Goal: Task Accomplishment & Management: Manage account settings

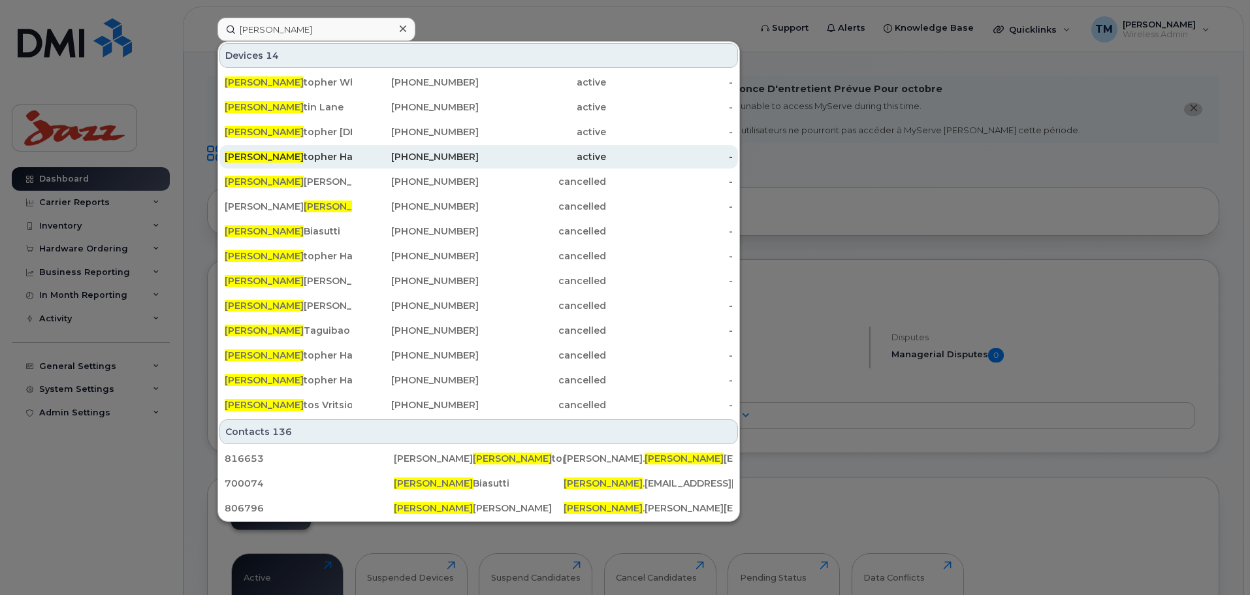
type input "[PERSON_NAME]"
click at [320, 155] on div "Chris topher Hare" at bounding box center [288, 156] width 127 height 13
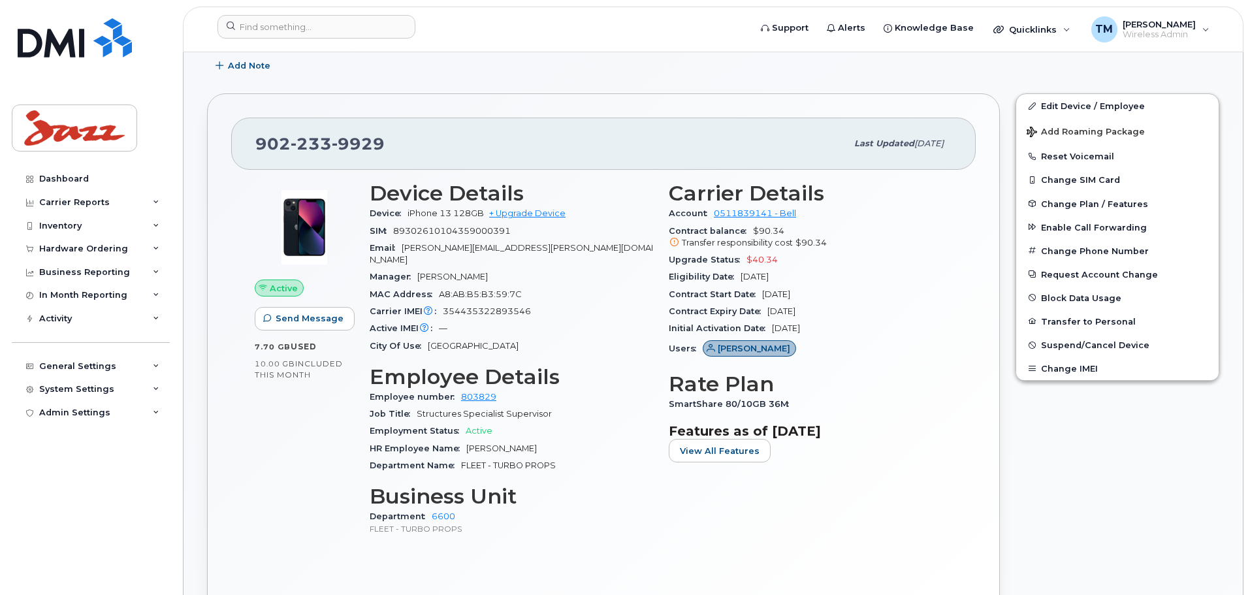
scroll to position [392, 0]
drag, startPoint x: 485, startPoint y: 270, endPoint x: 437, endPoint y: 278, distance: 49.1
click at [406, 268] on div "Manager Ron Hoolwerf" at bounding box center [511, 276] width 283 height 17
click at [551, 268] on div "Manager Ron Hoolwerf" at bounding box center [511, 276] width 283 height 17
click at [471, 271] on span "Ron Hoolwerf" at bounding box center [452, 276] width 71 height 10
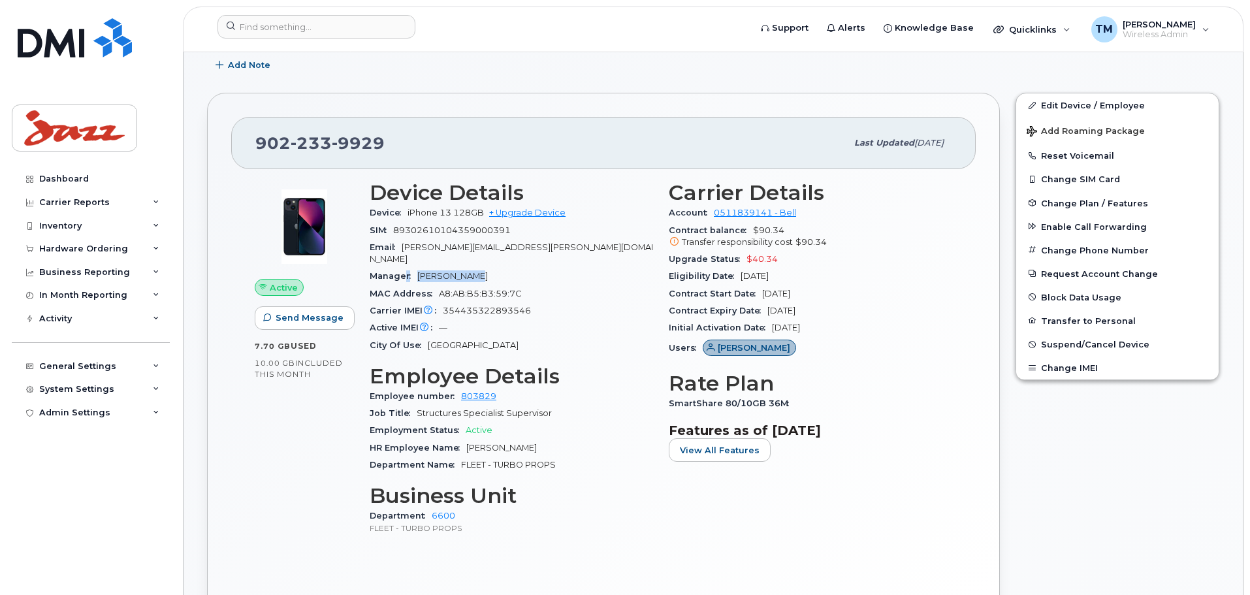
click at [464, 271] on span "Ron Hoolwerf" at bounding box center [452, 276] width 71 height 10
click at [524, 268] on div "Manager Ron Hoolwerf" at bounding box center [511, 276] width 283 height 17
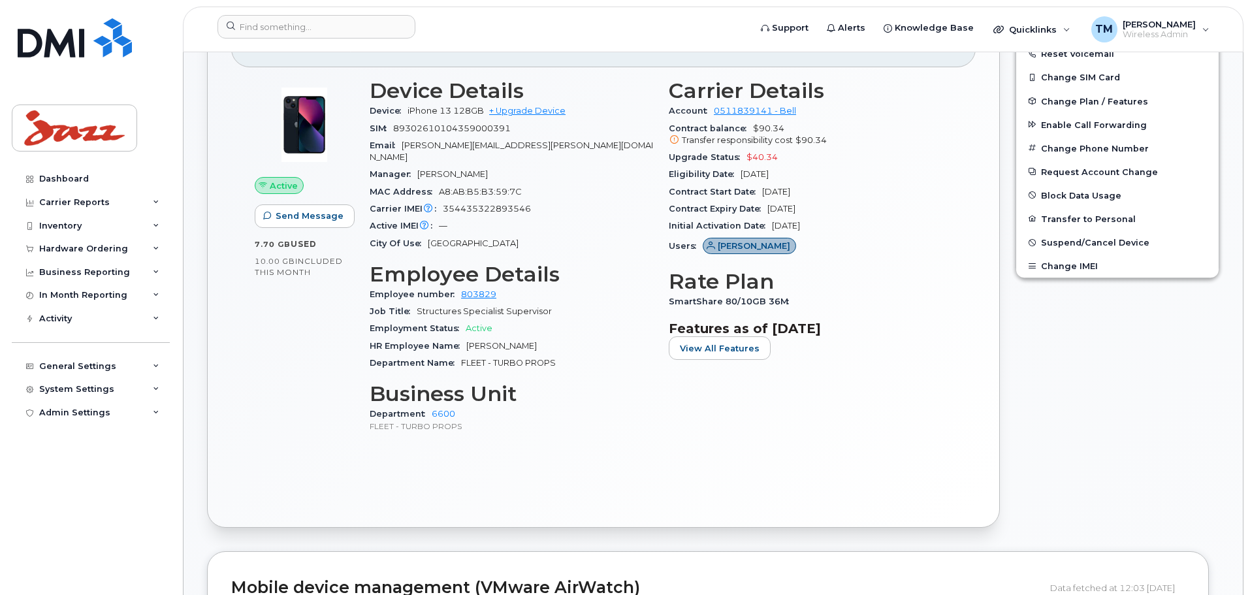
scroll to position [523, 0]
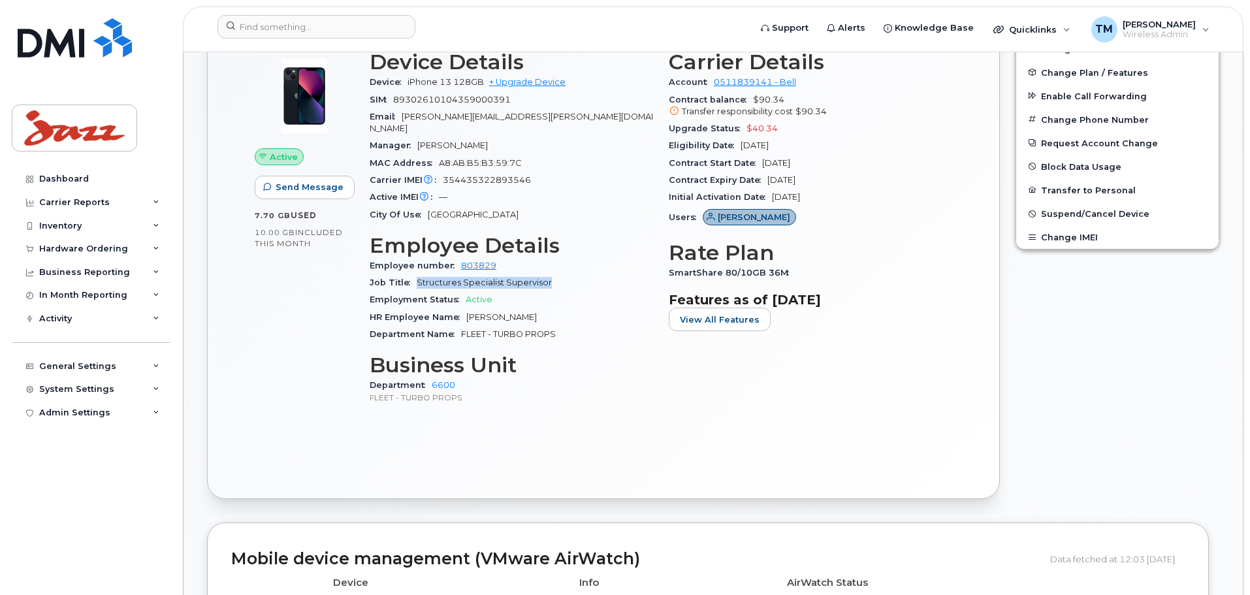
drag, startPoint x: 547, startPoint y: 270, endPoint x: 415, endPoint y: 271, distance: 131.3
click at [417, 278] on span "Structures Specialist Supervisor" at bounding box center [484, 283] width 135 height 10
click at [514, 377] on div "Department 6600 FLEET - TURBO PROPS" at bounding box center [511, 391] width 283 height 28
drag, startPoint x: 472, startPoint y: 386, endPoint x: 353, endPoint y: 383, distance: 118.9
click at [353, 383] on div "Active Send Message 7.70 GB  used 10.00 GB  included this month Device Details …" at bounding box center [603, 232] width 713 height 381
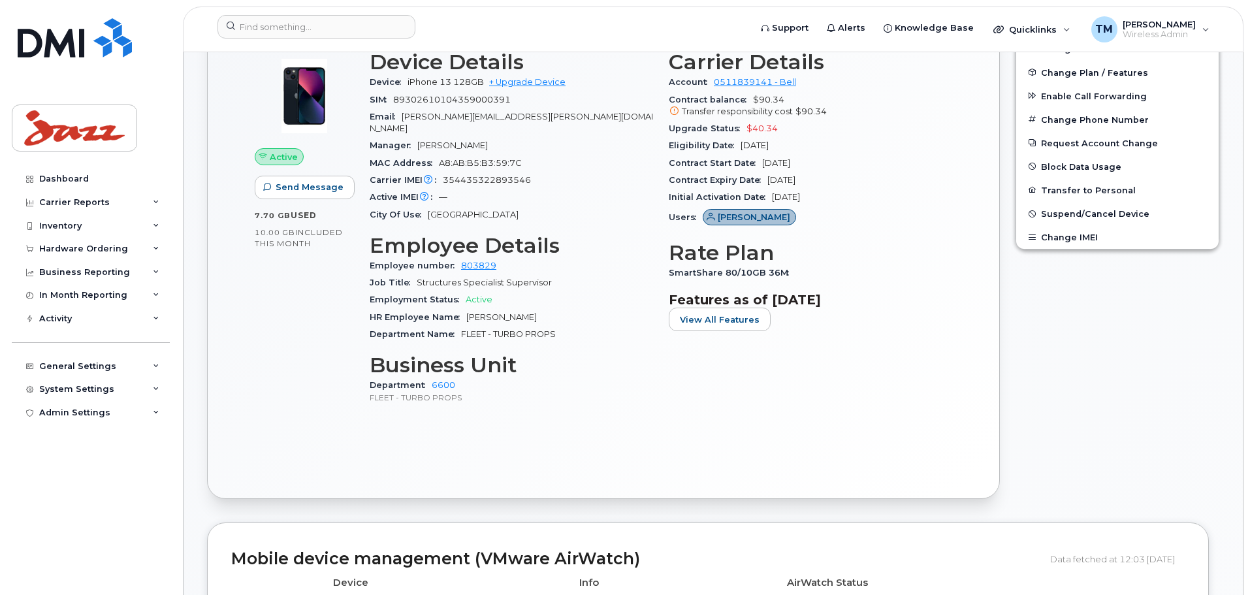
click at [511, 392] on p "FLEET - TURBO PROPS" at bounding box center [511, 397] width 283 height 11
drag, startPoint x: 477, startPoint y: 140, endPoint x: 419, endPoint y: 137, distance: 58.9
click at [419, 137] on div "Manager Ron Hoolwerf" at bounding box center [511, 145] width 283 height 17
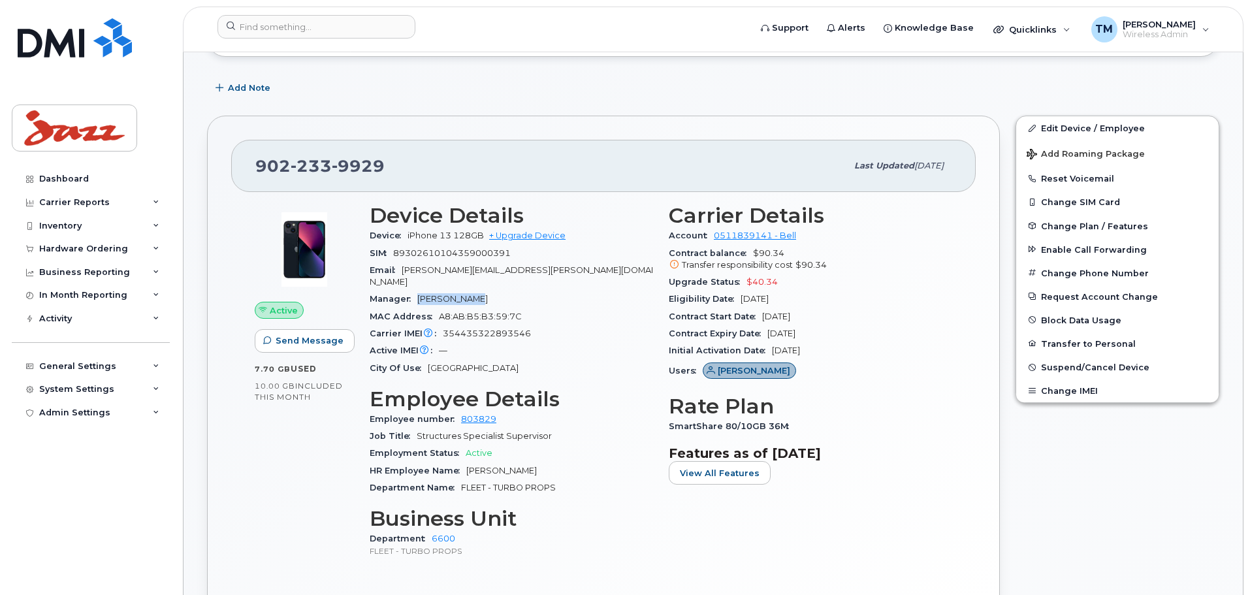
scroll to position [392, 0]
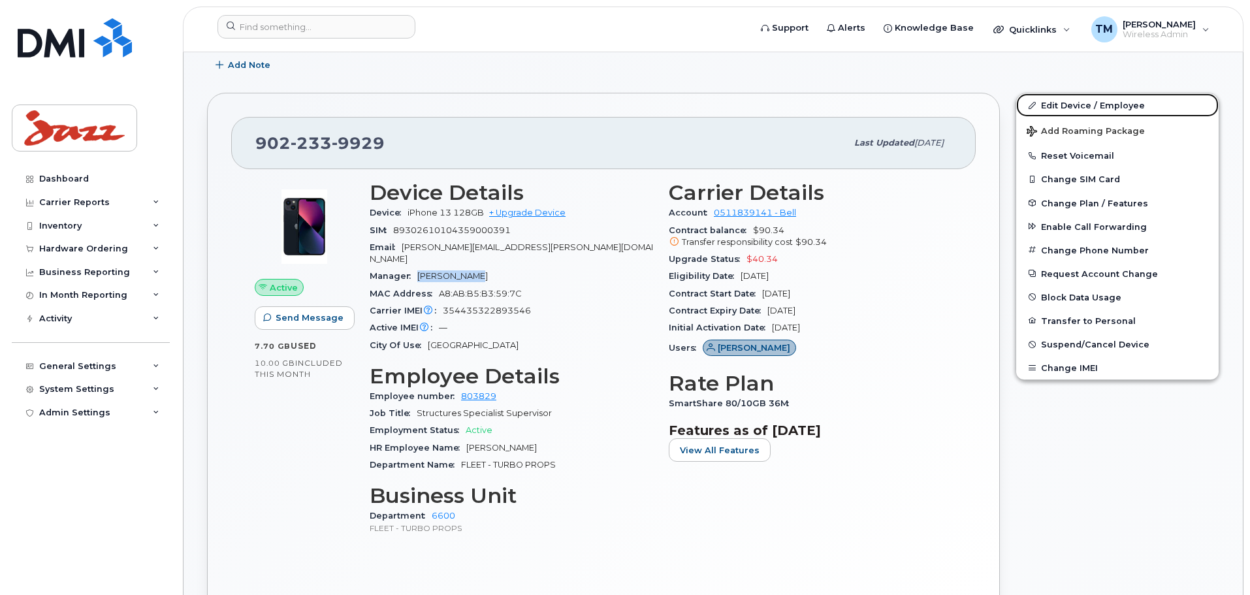
click at [1080, 105] on link "Edit Device / Employee" at bounding box center [1117, 105] width 202 height 24
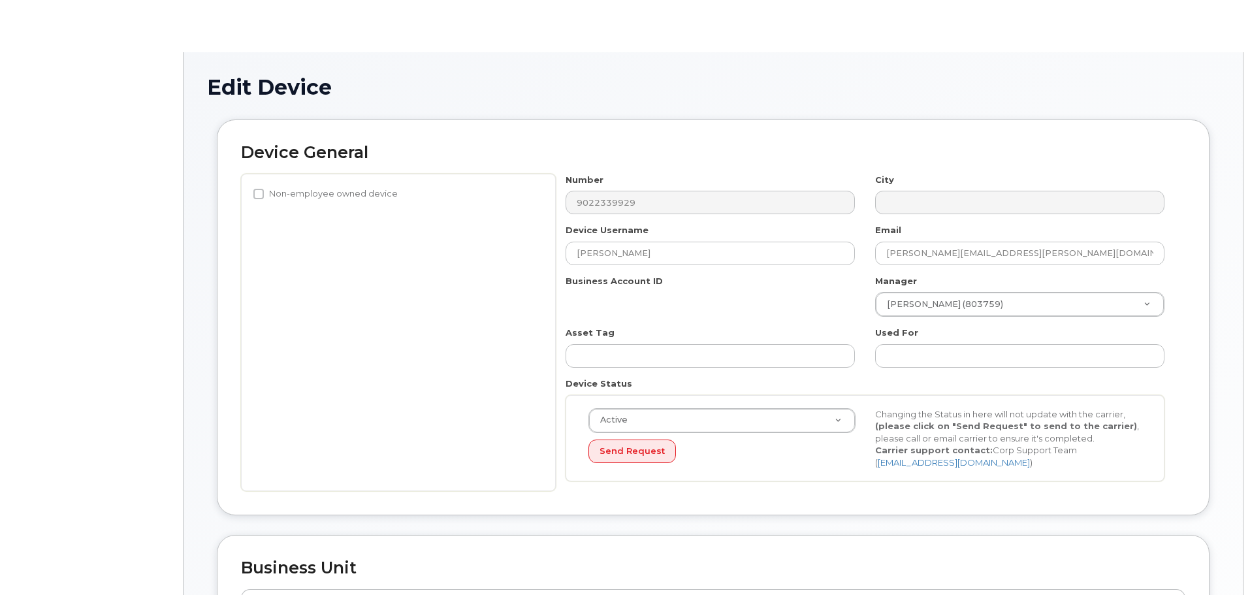
select select "1972704"
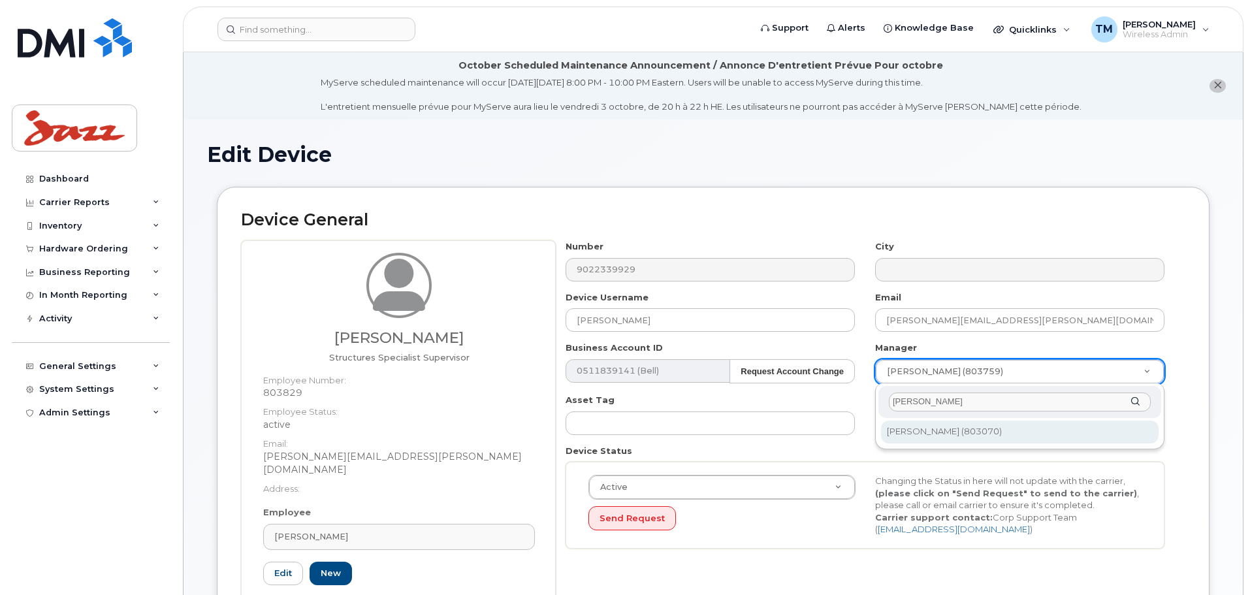
type input "[PERSON_NAME]"
type input "1271915"
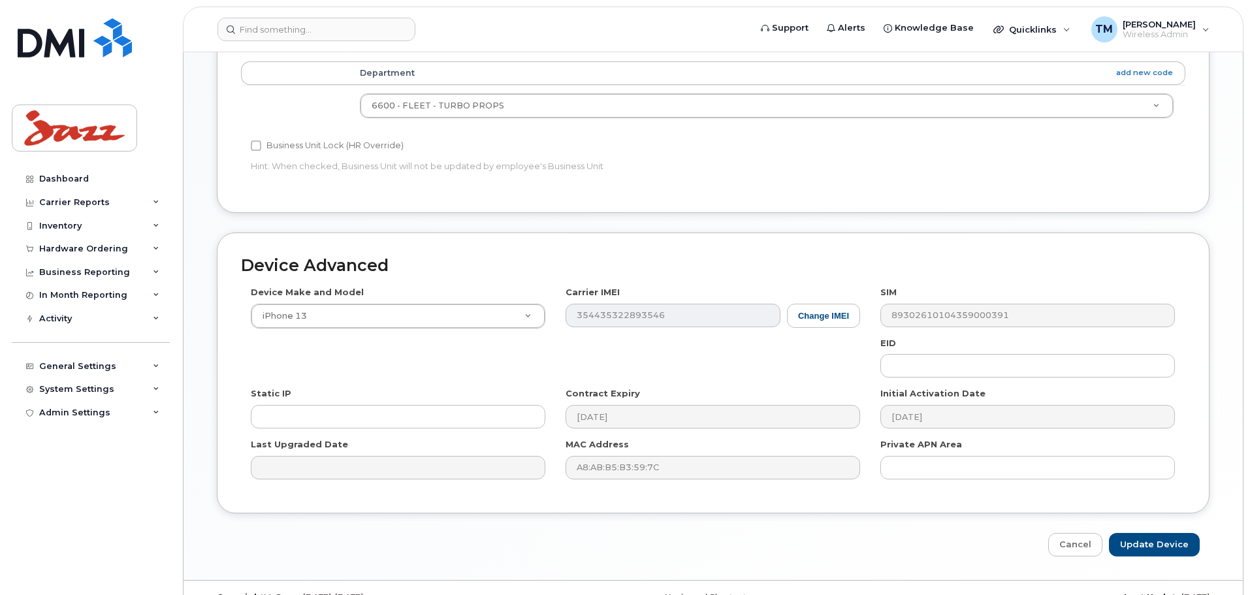
scroll to position [685, 0]
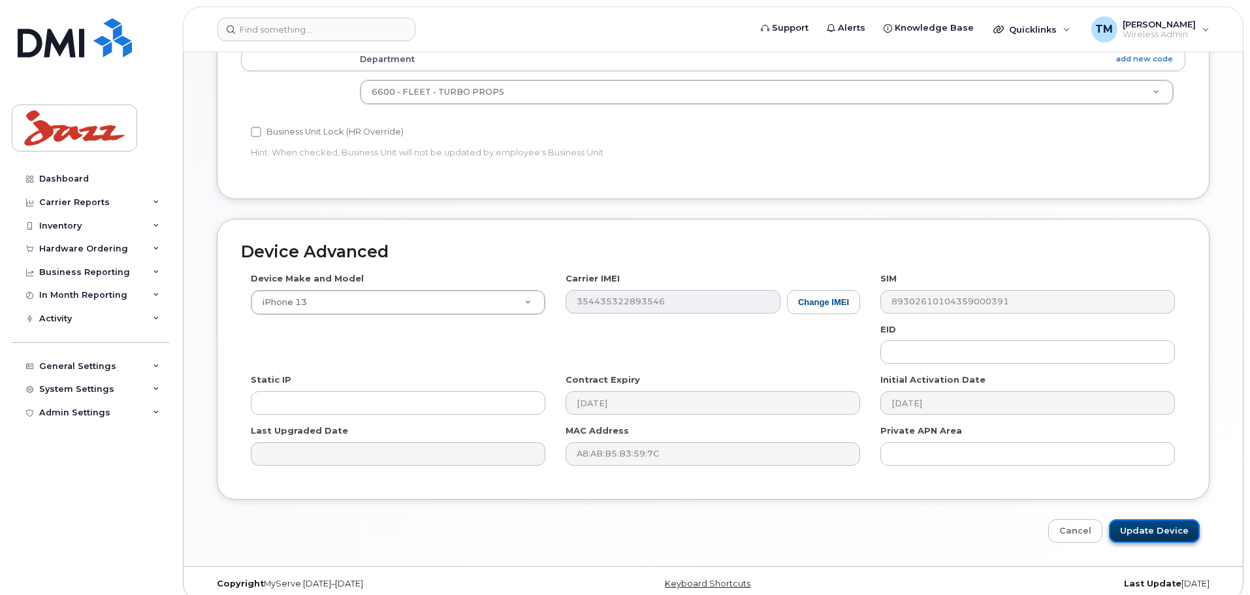
click at [1180, 519] on input "Update Device" at bounding box center [1154, 531] width 91 height 24
type input "Saving..."
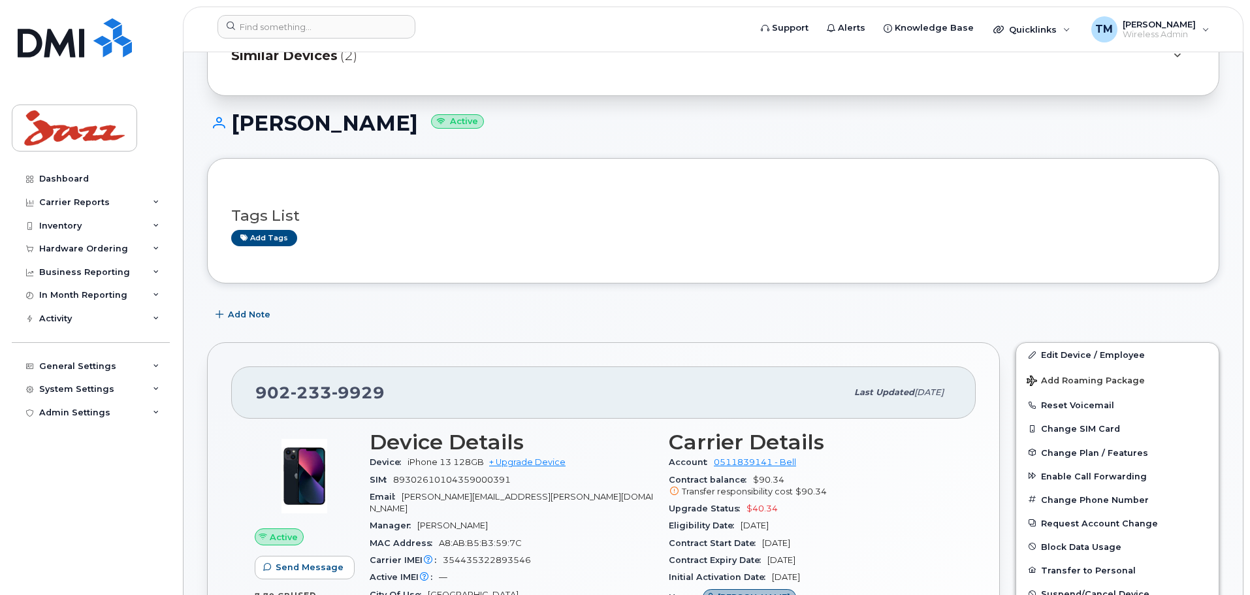
scroll to position [457, 0]
